Goal: Complete application form

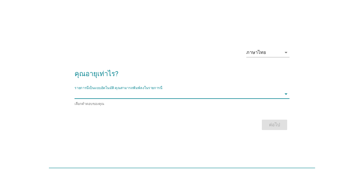
click at [251, 96] on input "รายการนี้เป็นแบบอัตโนมัติ คุณสามารถพิมพ์ลงในรายการนี้" at bounding box center [178, 93] width 207 height 9
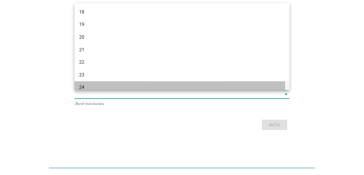
click at [88, 83] on div "24" at bounding box center [182, 87] width 215 height 13
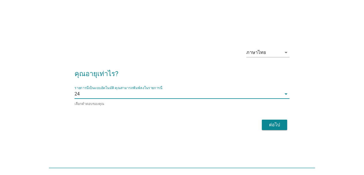
click at [289, 122] on div "ต่อไป" at bounding box center [182, 125] width 215 height 14
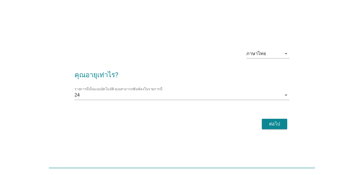
click at [282, 123] on div "ต่อไป" at bounding box center [275, 123] width 16 height 7
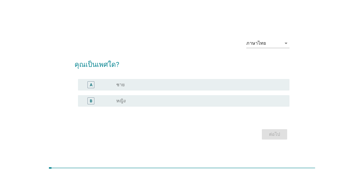
click at [104, 100] on div "B" at bounding box center [100, 100] width 34 height 7
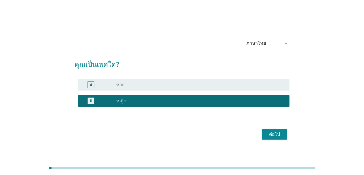
click at [270, 132] on div "ต่อไป" at bounding box center [275, 134] width 16 height 7
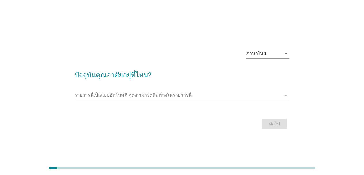
click at [111, 95] on input "รายการนี้เป็นแบบอัตโนมัติ คุณสามารถพิมพ์ลงในรายการนี้" at bounding box center [178, 94] width 207 height 9
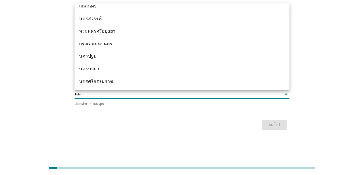
scroll to position [31, 0]
type input "[PERSON_NAME]"
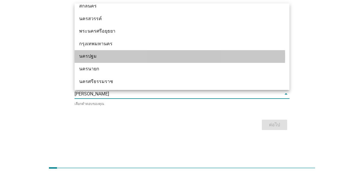
click at [109, 52] on div "นครปฐม" at bounding box center [182, 56] width 215 height 13
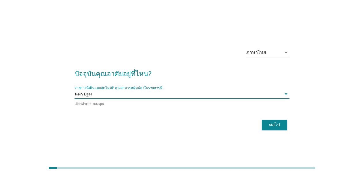
click at [267, 123] on div "ต่อไป" at bounding box center [275, 124] width 16 height 7
